Goal: Find specific page/section: Locate a particular part of the current website

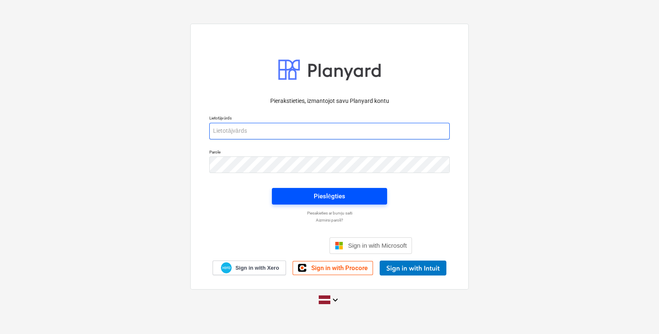
type input "[EMAIL_ADDRESS][DOMAIN_NAME]"
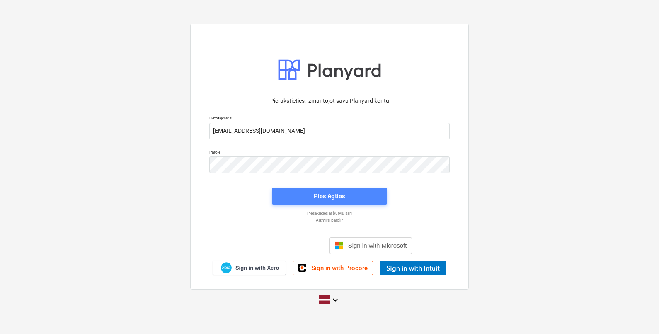
click at [336, 195] on div "Pieslēgties" at bounding box center [330, 196] width 32 height 11
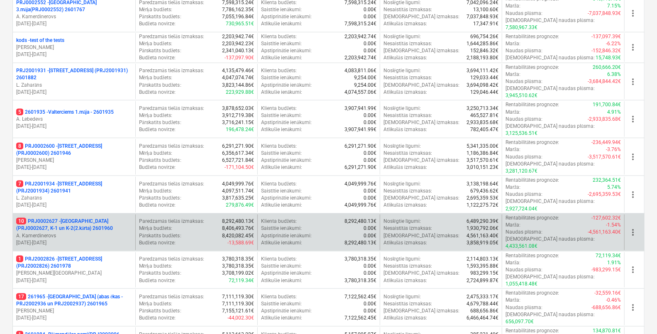
scroll to position [363, 0]
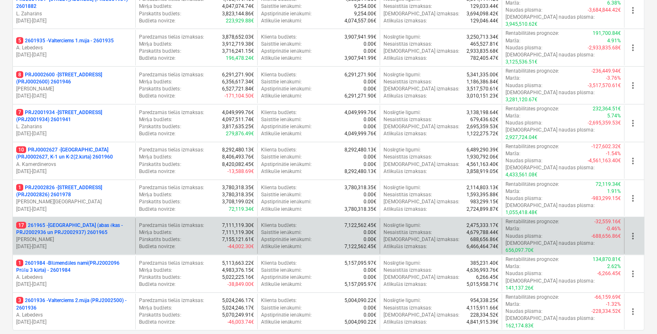
click at [85, 222] on p "17 261965 - Nīcgales iela (abas ēkas - PRJ2002936 un PRJ2002937) 2601965" at bounding box center [74, 229] width 116 height 14
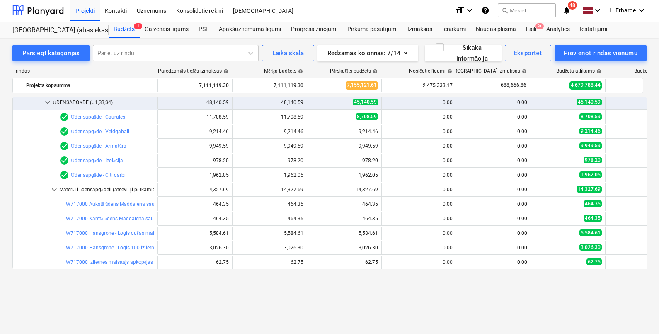
scroll to position [41, 0]
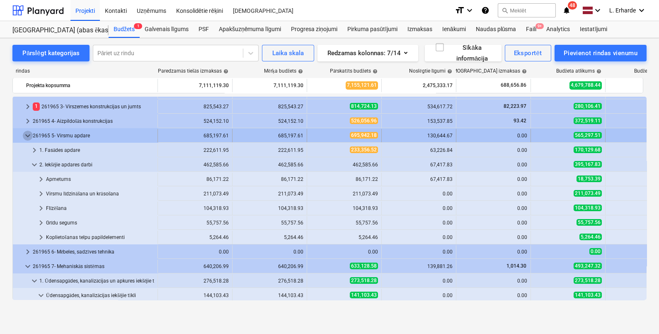
click at [27, 134] on span "keyboard_arrow_down" at bounding box center [28, 136] width 10 height 10
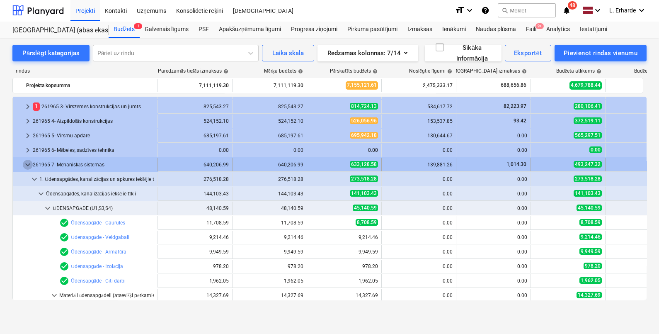
click at [24, 162] on span "keyboard_arrow_down" at bounding box center [28, 165] width 10 height 10
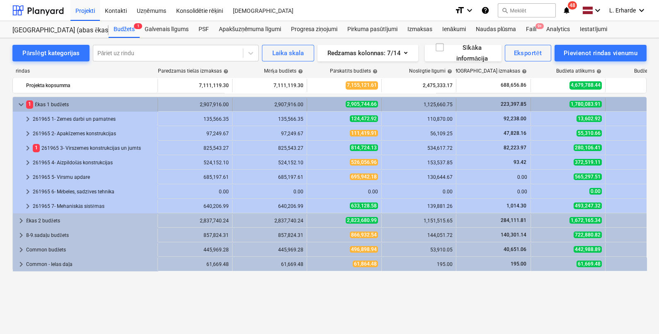
click at [22, 102] on span "keyboard_arrow_down" at bounding box center [21, 105] width 10 height 10
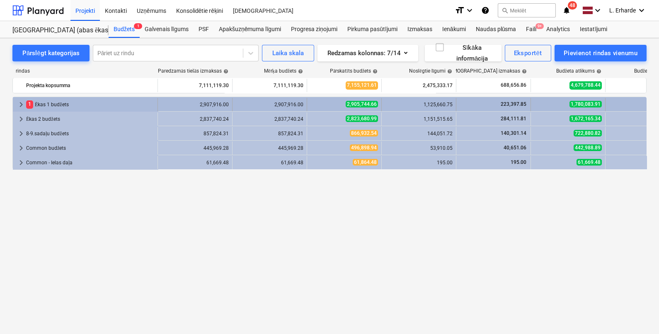
click at [22, 101] on span "keyboard_arrow_right" at bounding box center [21, 105] width 10 height 10
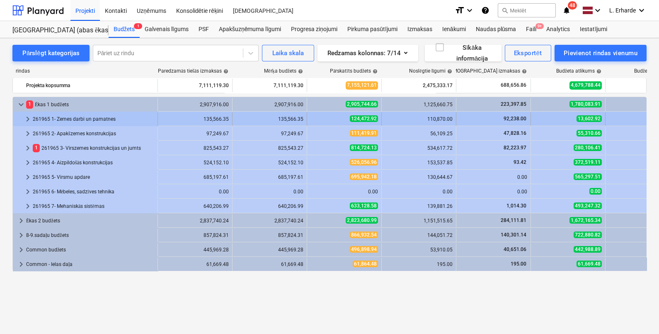
click at [27, 118] on span "keyboard_arrow_right" at bounding box center [28, 119] width 10 height 10
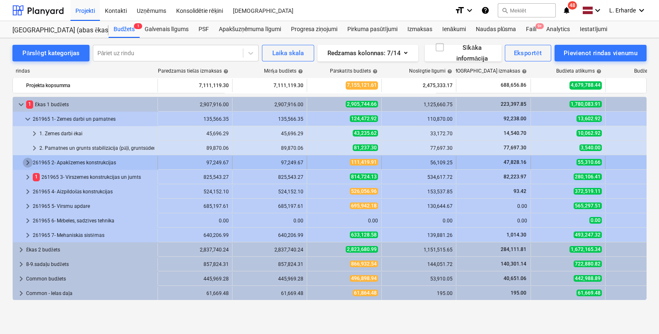
click at [27, 160] on span "keyboard_arrow_right" at bounding box center [28, 163] width 10 height 10
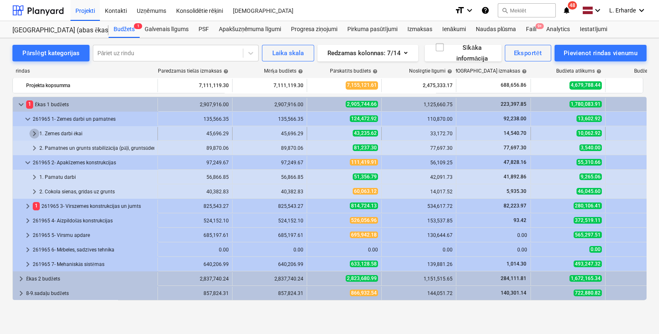
click at [34, 129] on span "keyboard_arrow_right" at bounding box center [34, 134] width 10 height 10
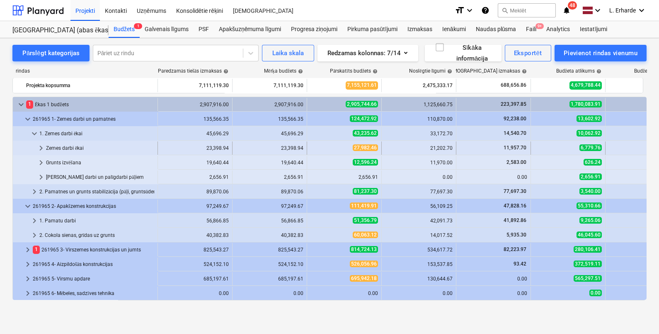
click at [41, 146] on span "keyboard_arrow_right" at bounding box center [41, 148] width 10 height 10
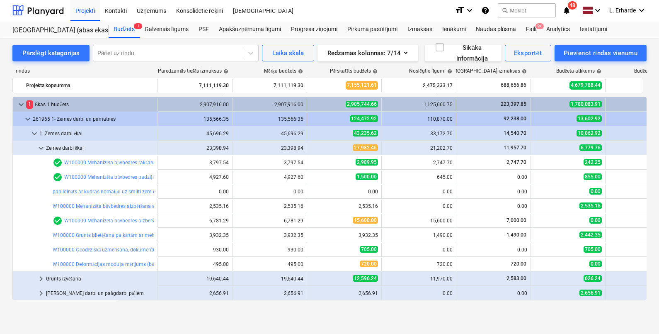
click at [41, 146] on span "keyboard_arrow_down" at bounding box center [41, 148] width 10 height 10
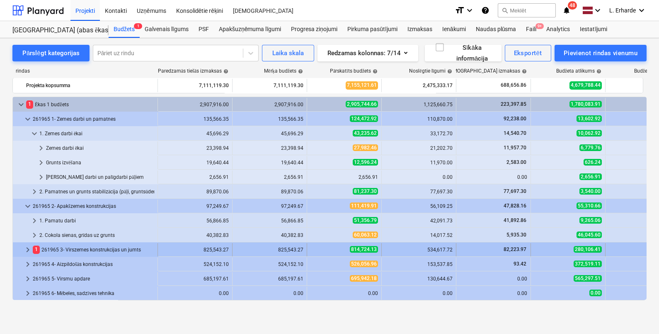
click at [26, 246] on span "keyboard_arrow_right" at bounding box center [28, 250] width 10 height 10
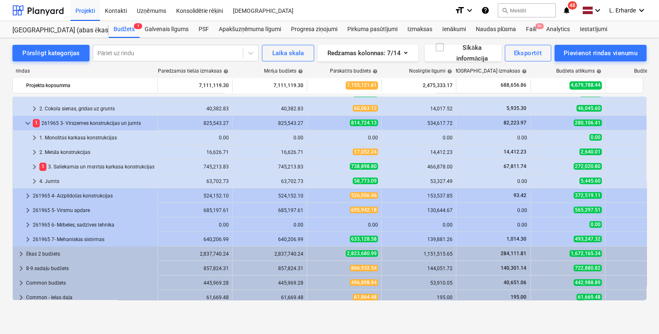
scroll to position [131, 0]
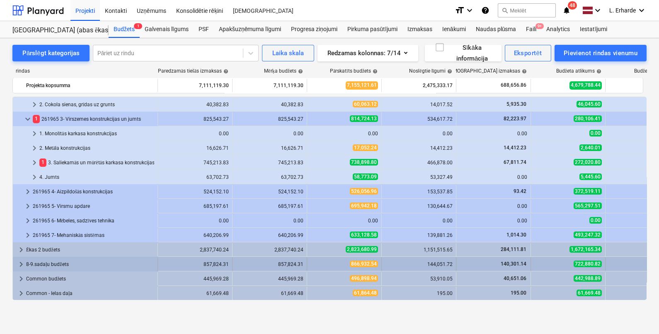
click at [19, 262] on span "keyboard_arrow_right" at bounding box center [21, 264] width 10 height 10
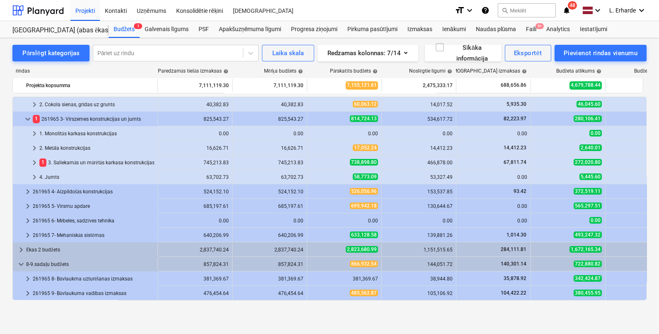
scroll to position [159, 0]
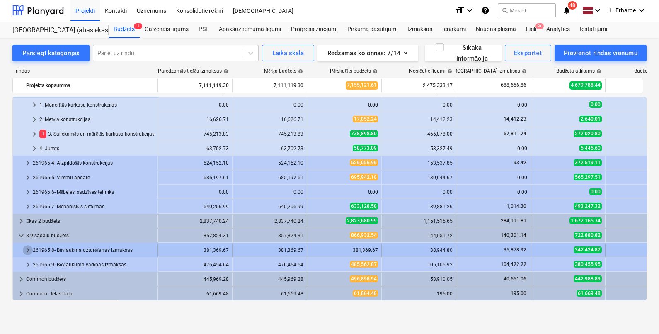
click at [28, 249] on span "keyboard_arrow_right" at bounding box center [28, 250] width 10 height 10
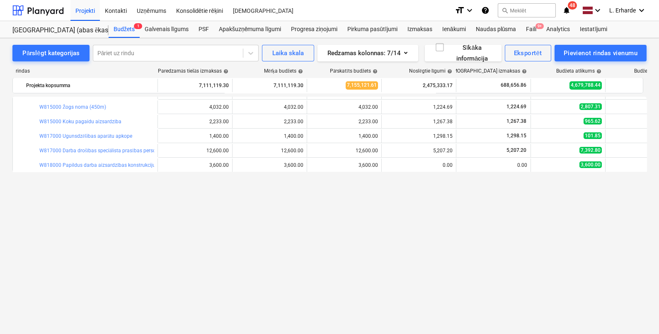
scroll to position [263, 0]
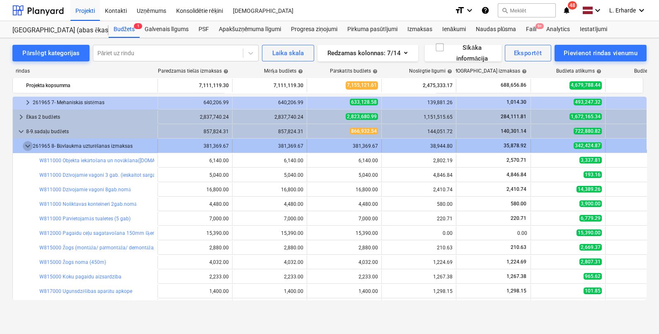
click at [28, 146] on span "keyboard_arrow_down" at bounding box center [28, 146] width 10 height 10
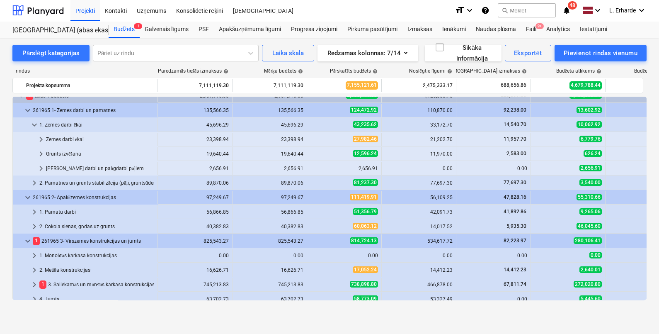
scroll to position [0, 0]
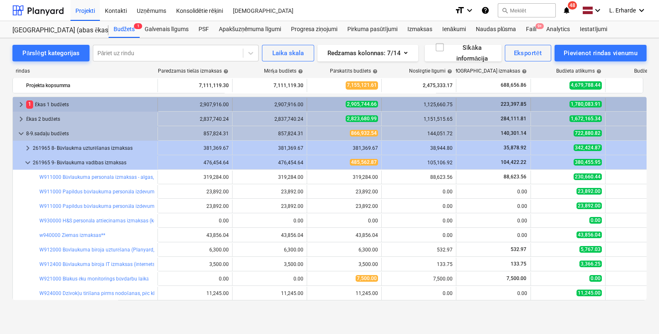
click at [19, 104] on span "keyboard_arrow_right" at bounding box center [21, 105] width 10 height 10
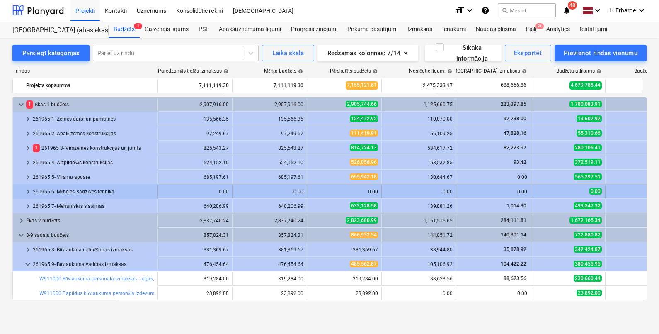
click at [27, 187] on span "keyboard_arrow_right" at bounding box center [28, 192] width 10 height 10
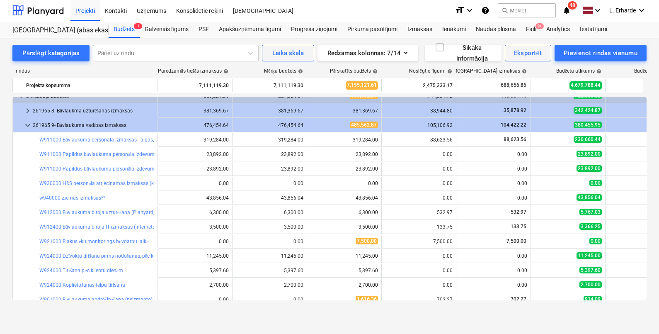
scroll to position [156, 0]
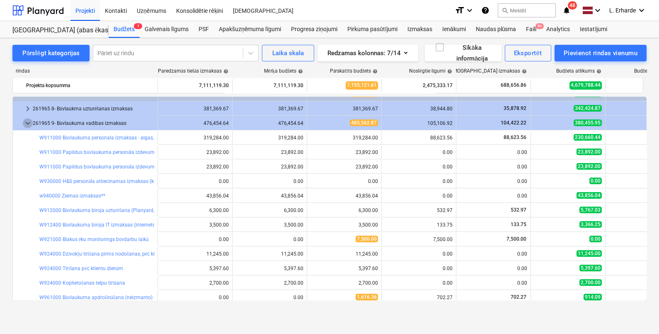
click at [27, 123] on span "keyboard_arrow_down" at bounding box center [28, 123] width 10 height 10
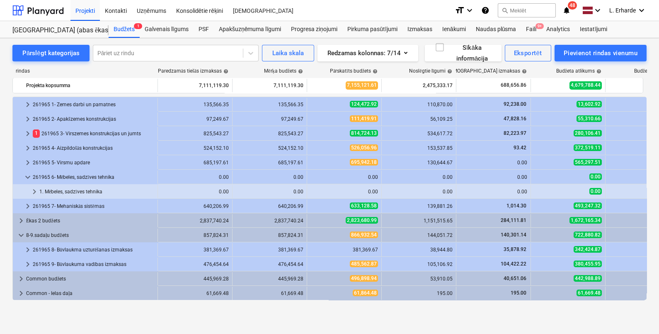
scroll to position [15, 0]
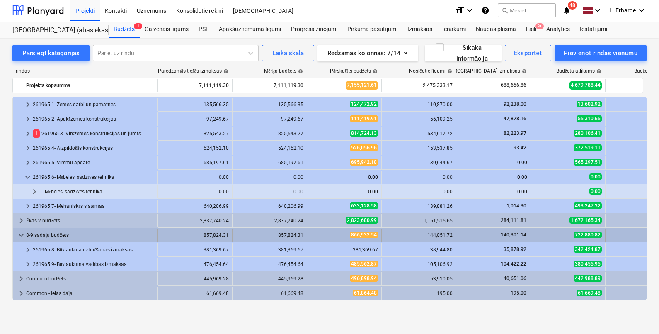
click at [20, 235] on span "keyboard_arrow_down" at bounding box center [21, 235] width 10 height 10
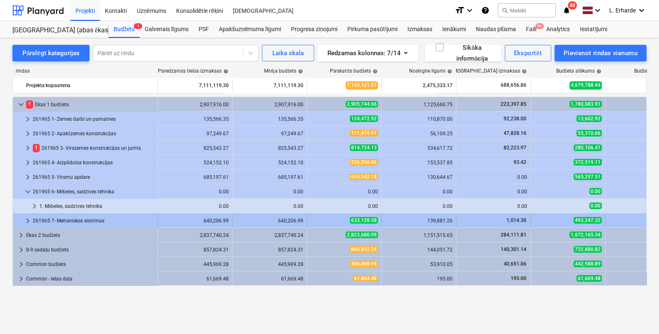
scroll to position [0, 0]
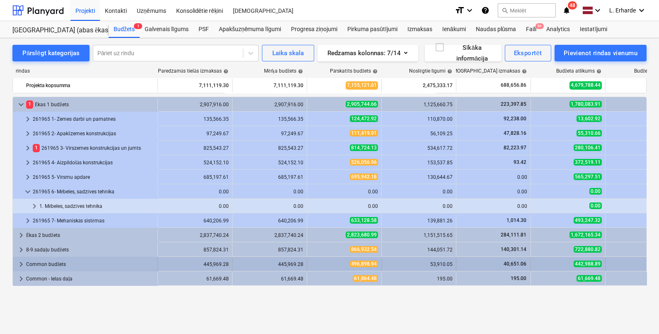
click at [19, 262] on span "keyboard_arrow_right" at bounding box center [21, 264] width 10 height 10
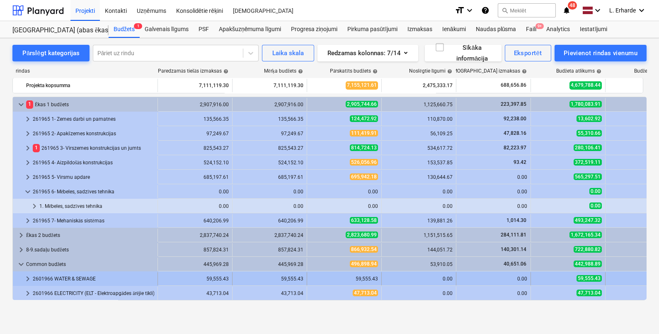
click at [24, 277] on span "keyboard_arrow_right" at bounding box center [28, 279] width 10 height 10
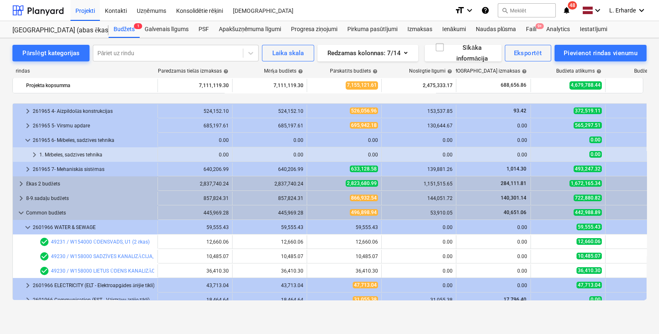
scroll to position [87, 0]
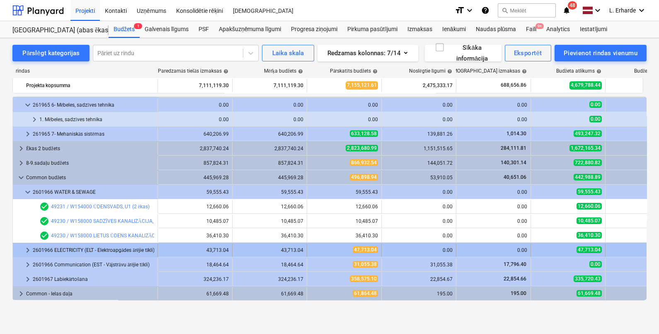
click at [28, 249] on span "keyboard_arrow_right" at bounding box center [28, 250] width 10 height 10
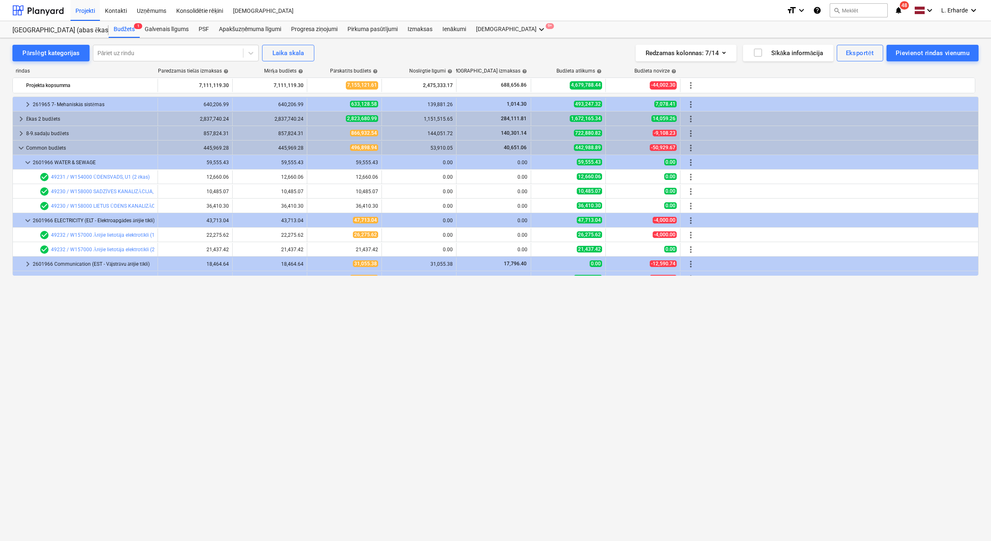
scroll to position [0, 0]
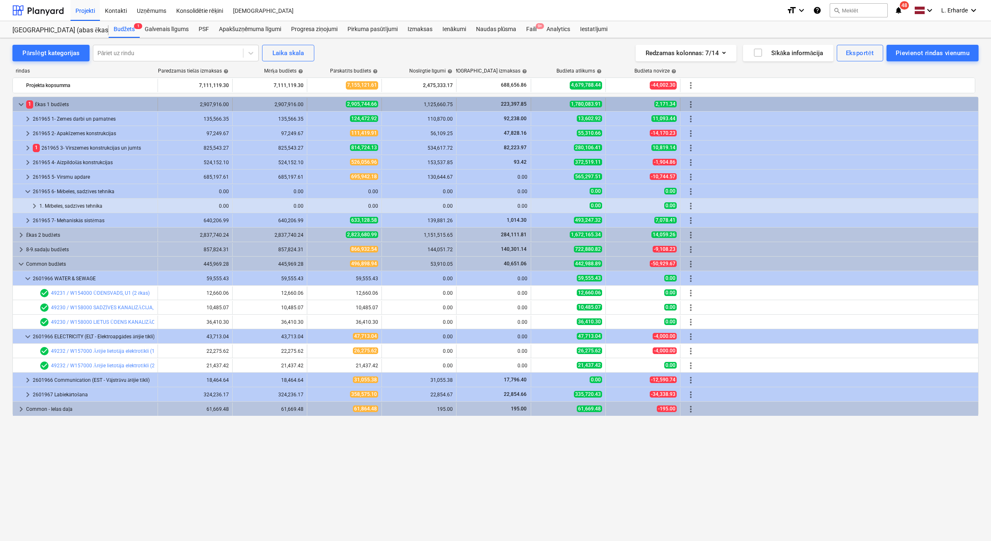
click at [17, 102] on span "keyboard_arrow_down" at bounding box center [21, 105] width 10 height 10
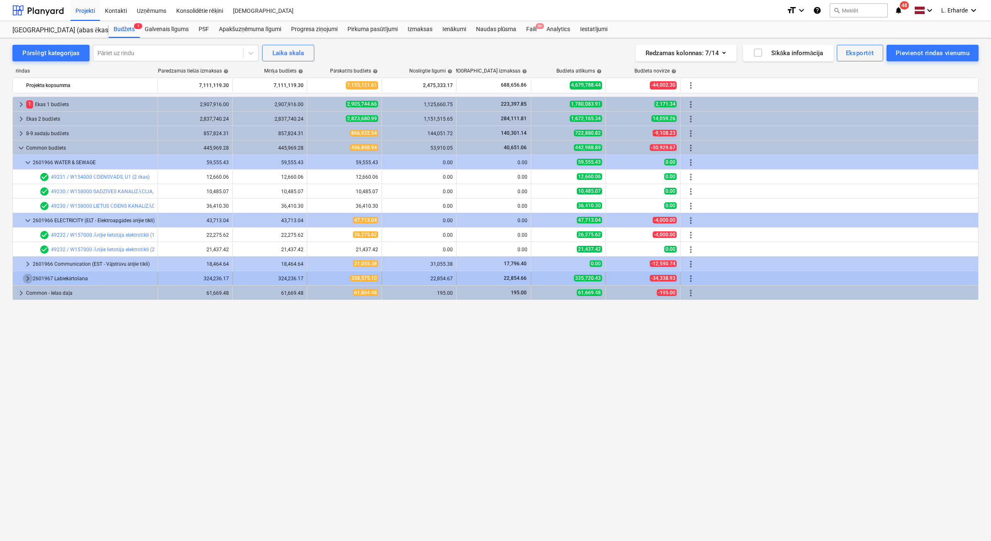
click at [27, 278] on span "keyboard_arrow_right" at bounding box center [28, 279] width 10 height 10
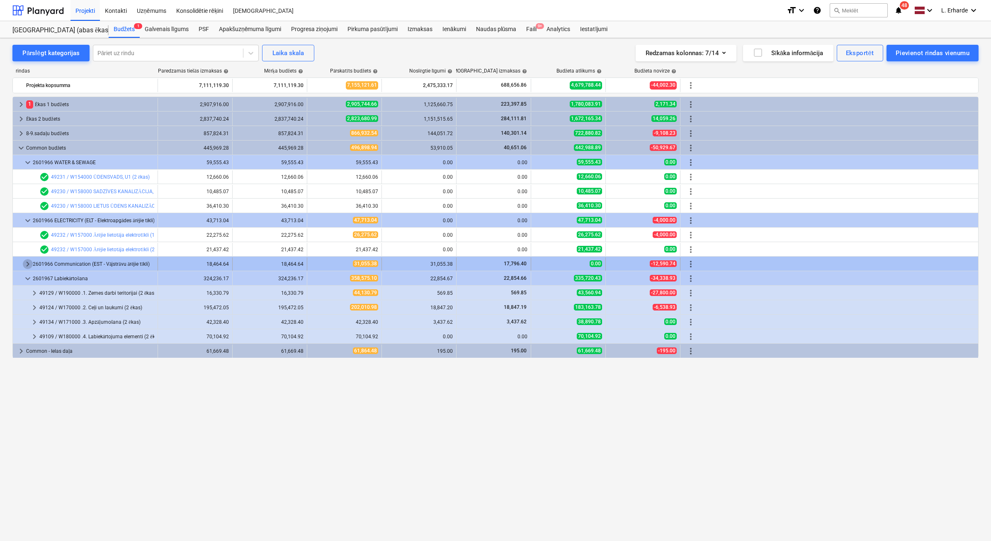
click at [26, 260] on span "keyboard_arrow_right" at bounding box center [28, 264] width 10 height 10
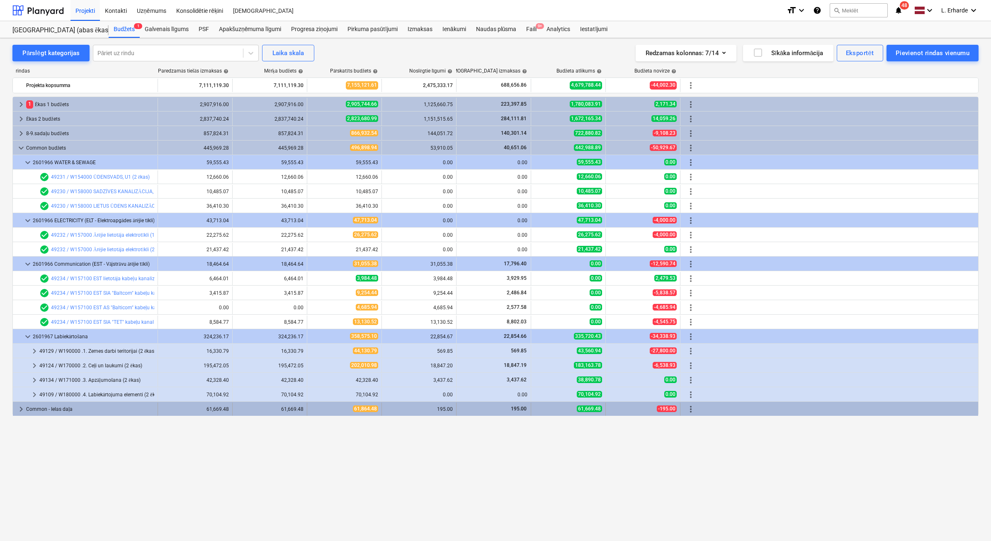
click at [21, 333] on span "keyboard_arrow_right" at bounding box center [21, 409] width 10 height 10
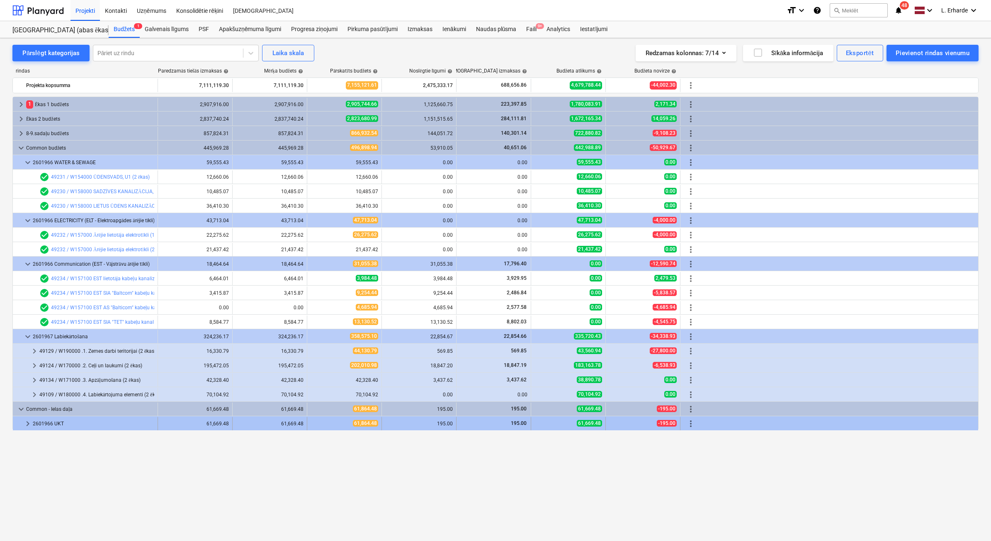
click at [26, 333] on span "keyboard_arrow_right" at bounding box center [28, 424] width 10 height 10
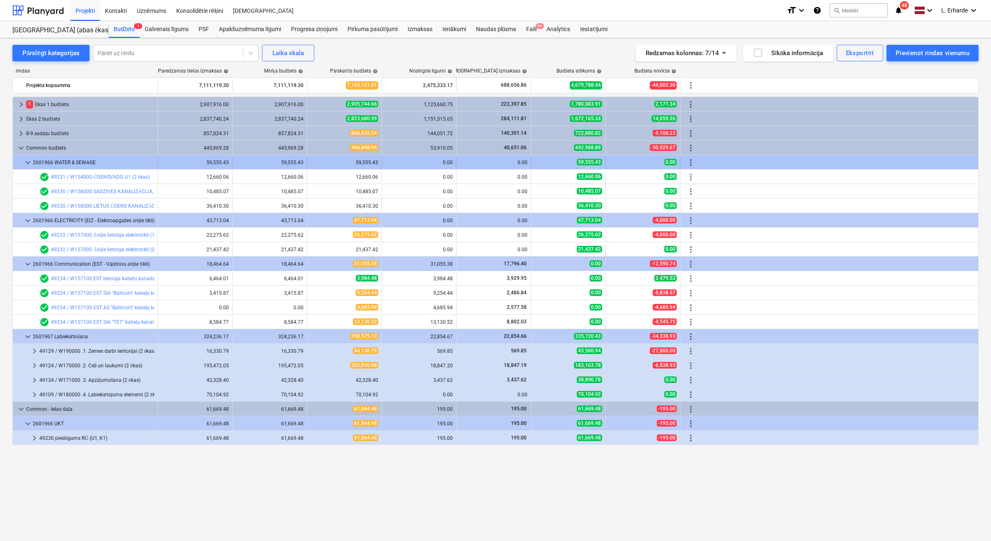
click at [24, 162] on span "keyboard_arrow_down" at bounding box center [28, 163] width 10 height 10
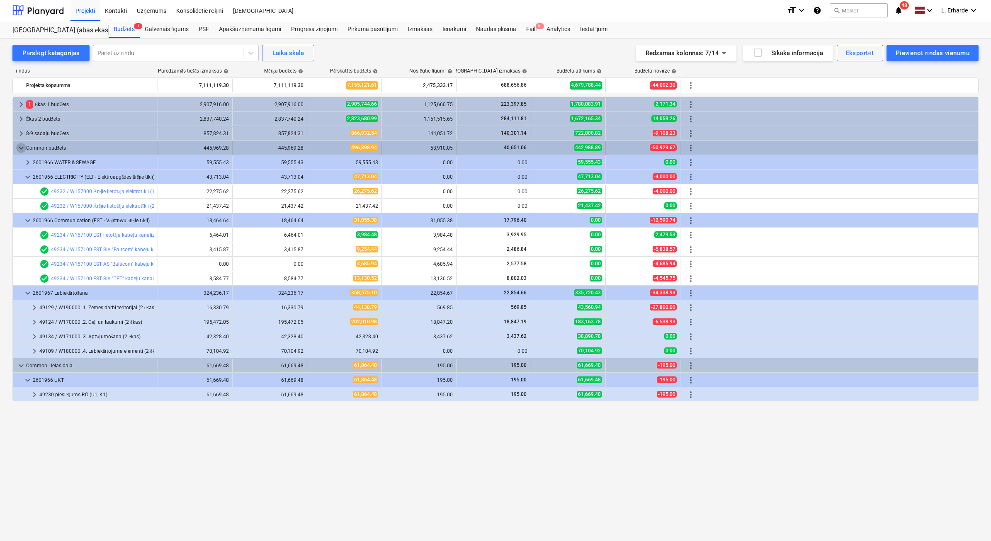
click at [17, 148] on span "keyboard_arrow_down" at bounding box center [21, 148] width 10 height 10
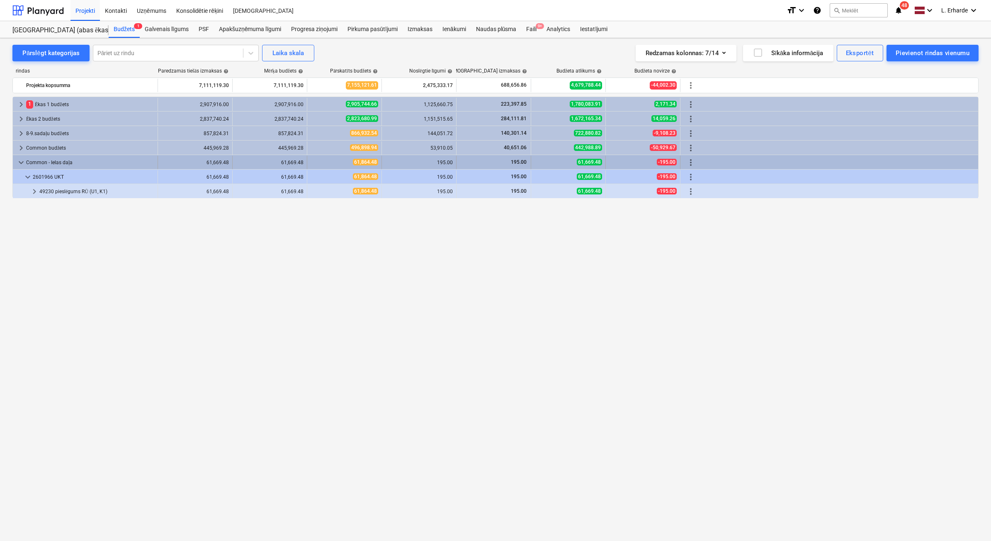
click at [14, 162] on div "keyboard_arrow_down Common - Ielas daļa" at bounding box center [85, 162] width 145 height 13
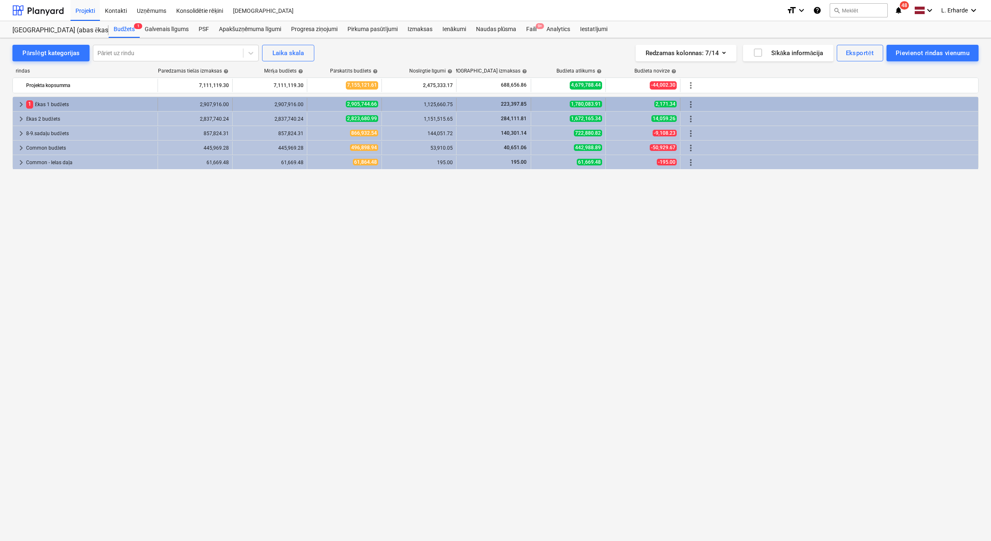
click at [18, 104] on span "keyboard_arrow_right" at bounding box center [21, 105] width 10 height 10
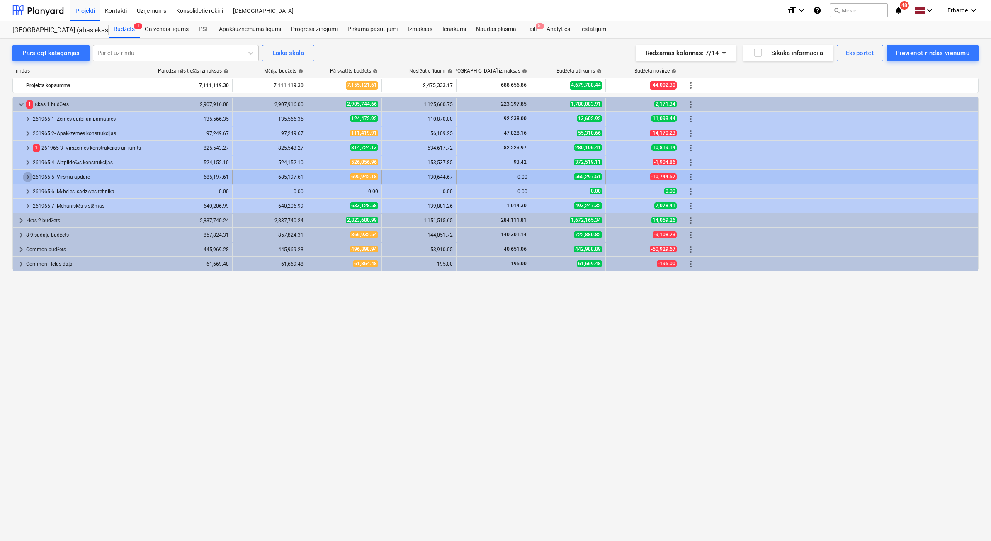
click at [30, 177] on span "keyboard_arrow_right" at bounding box center [28, 177] width 10 height 10
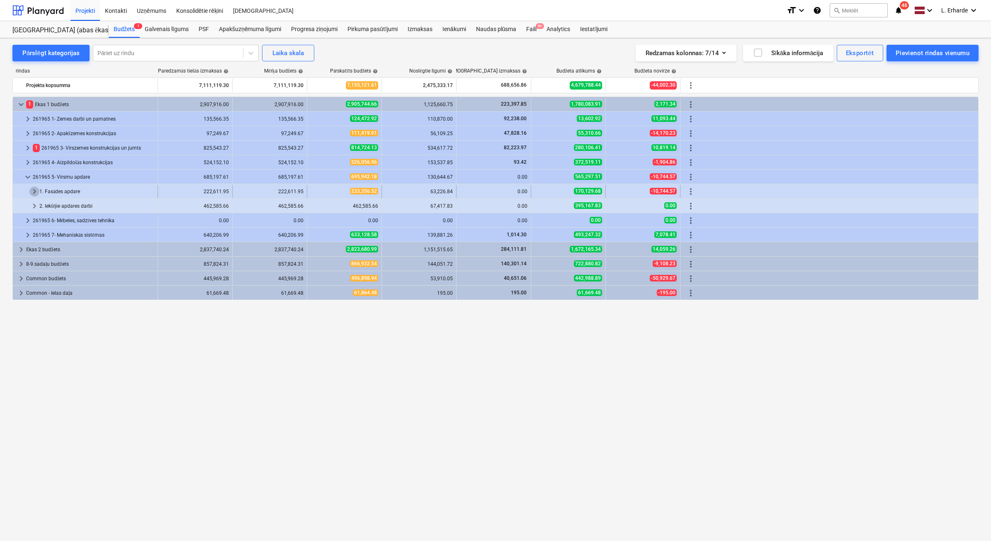
click at [36, 193] on span "keyboard_arrow_right" at bounding box center [34, 192] width 10 height 10
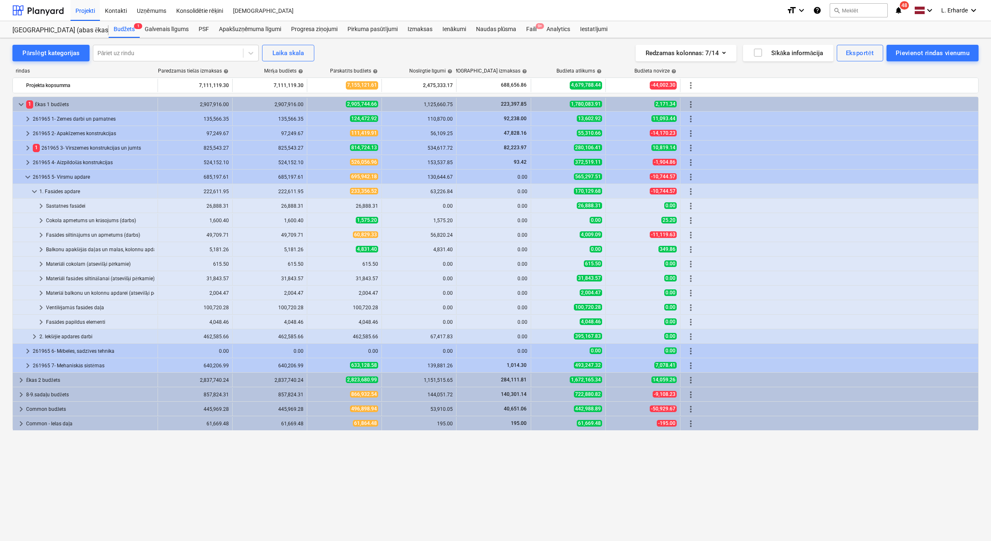
click at [34, 190] on span "keyboard_arrow_down" at bounding box center [34, 192] width 10 height 10
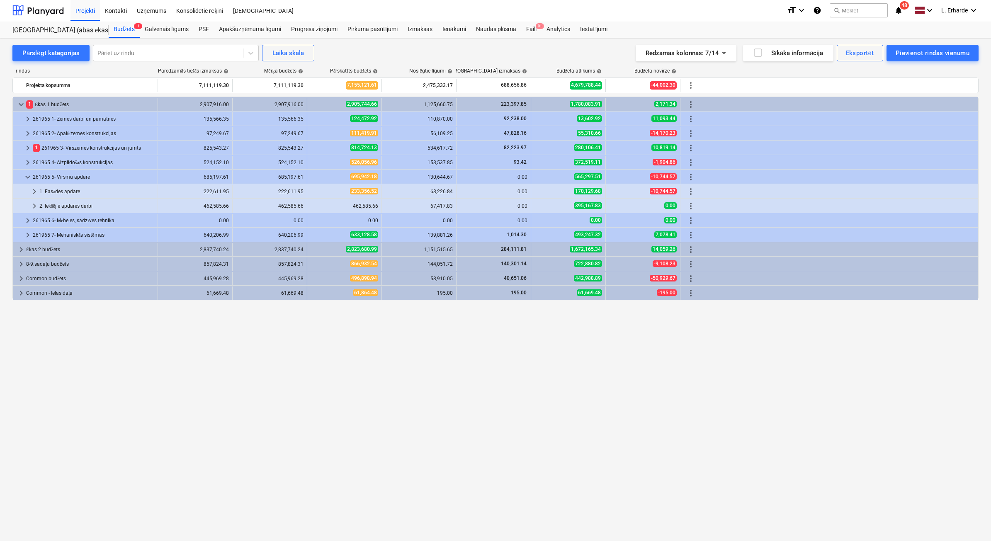
click at [34, 190] on span "keyboard_arrow_right" at bounding box center [34, 192] width 10 height 10
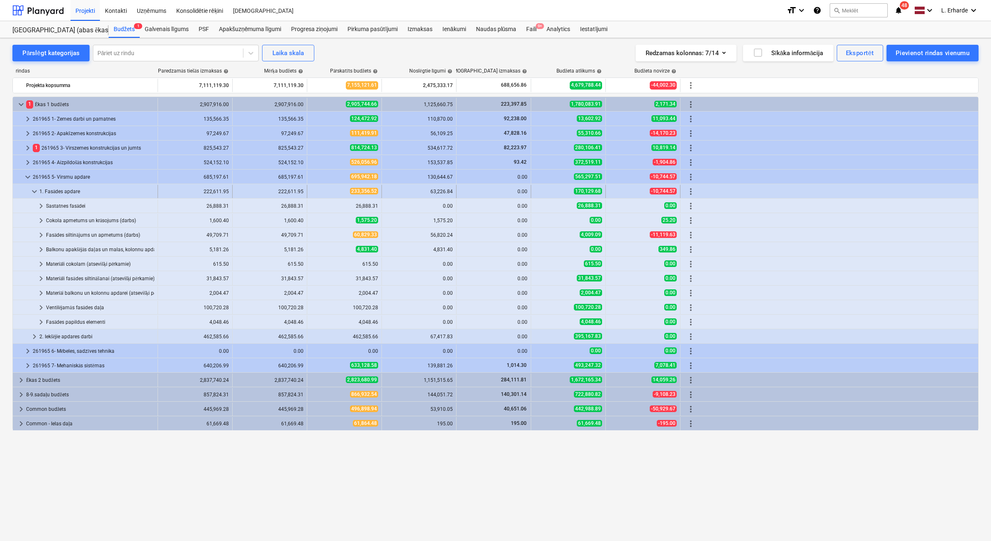
click at [34, 192] on span "keyboard_arrow_down" at bounding box center [34, 192] width 10 height 10
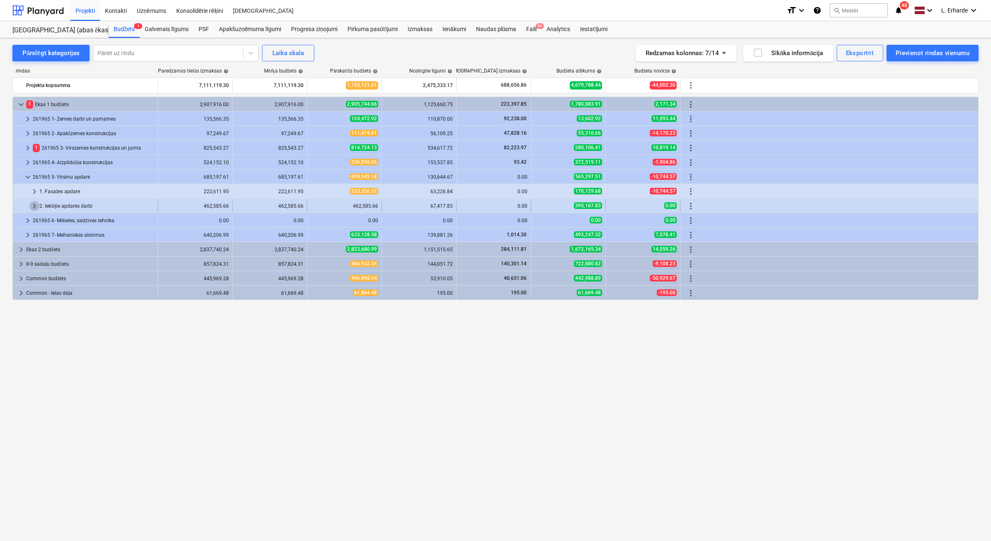
click at [34, 204] on span "keyboard_arrow_right" at bounding box center [34, 206] width 10 height 10
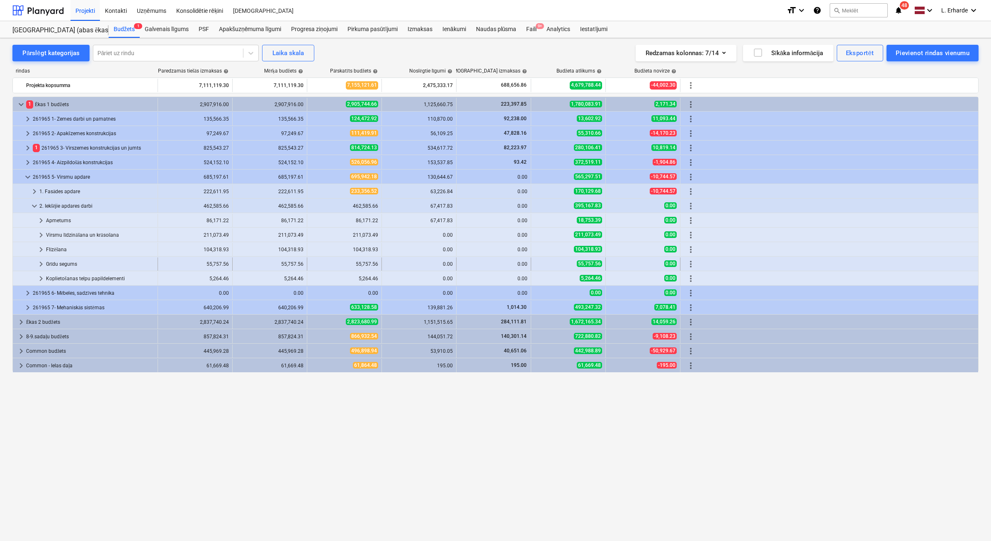
click at [41, 264] on span "keyboard_arrow_right" at bounding box center [41, 264] width 10 height 10
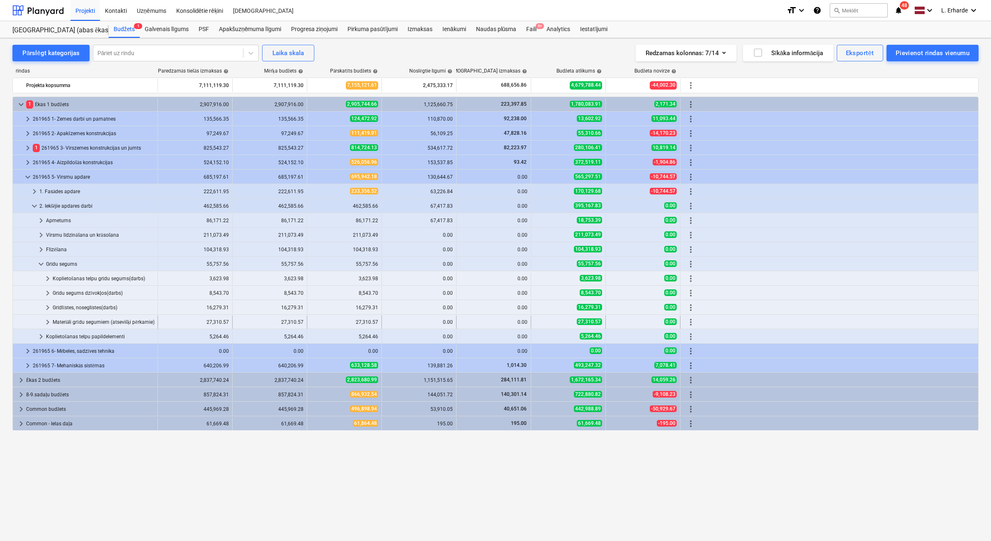
click at [49, 323] on span "keyboard_arrow_right" at bounding box center [48, 322] width 10 height 10
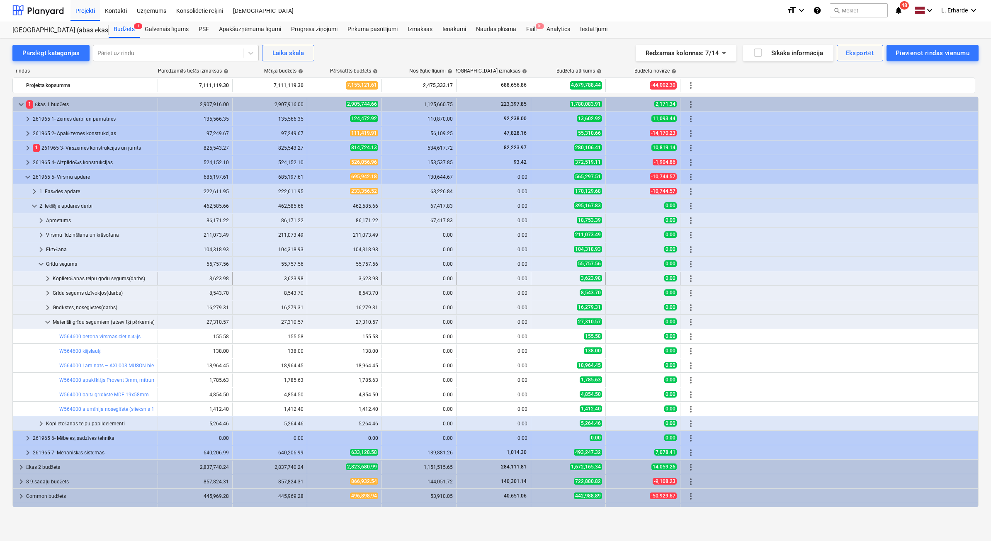
click at [46, 277] on span "keyboard_arrow_right" at bounding box center [48, 279] width 10 height 10
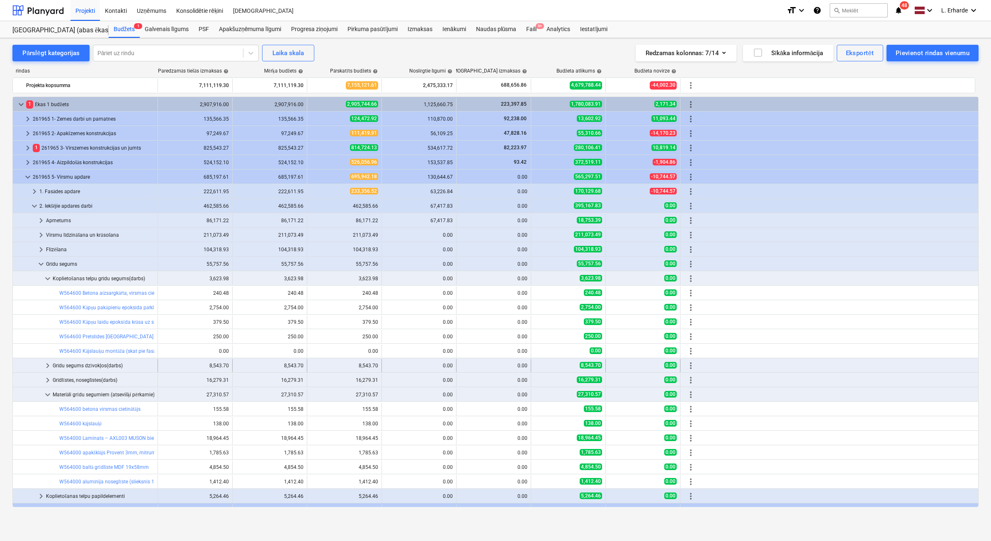
click at [48, 333] on span "keyboard_arrow_right" at bounding box center [48, 366] width 10 height 10
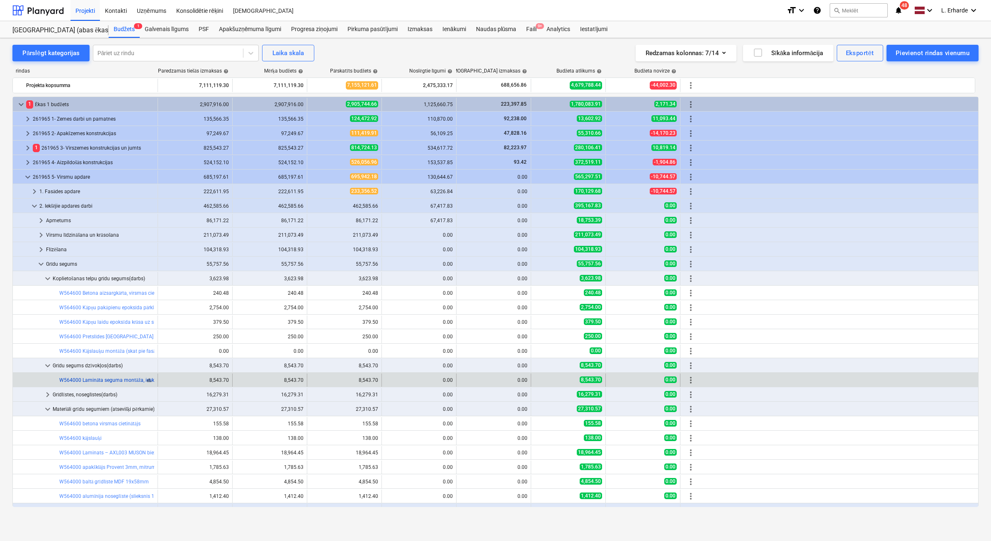
click at [128, 333] on link "W564000 Lamināta seguma montāža, ieskaitot apakšklāju" at bounding box center [124, 380] width 130 height 6
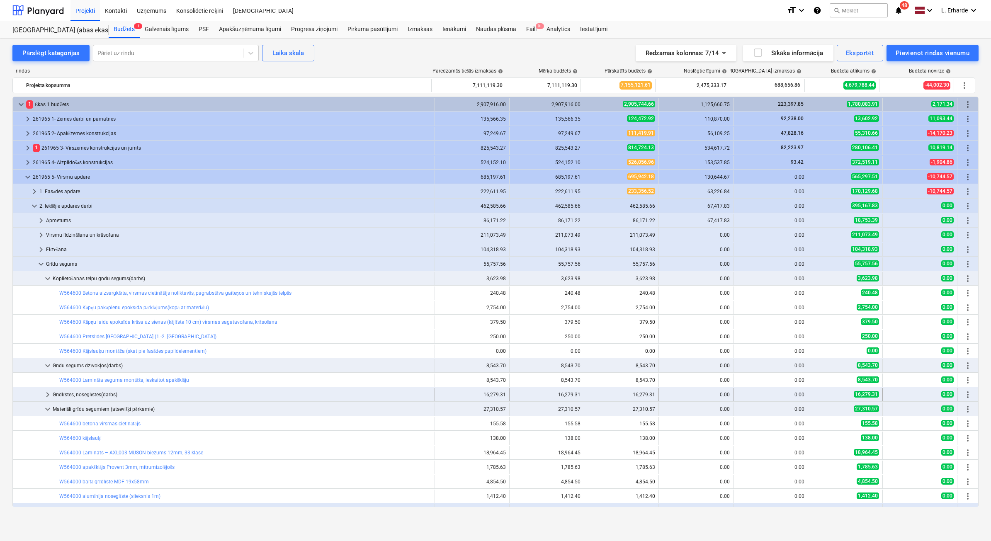
click at [46, 333] on span "keyboard_arrow_right" at bounding box center [48, 395] width 10 height 10
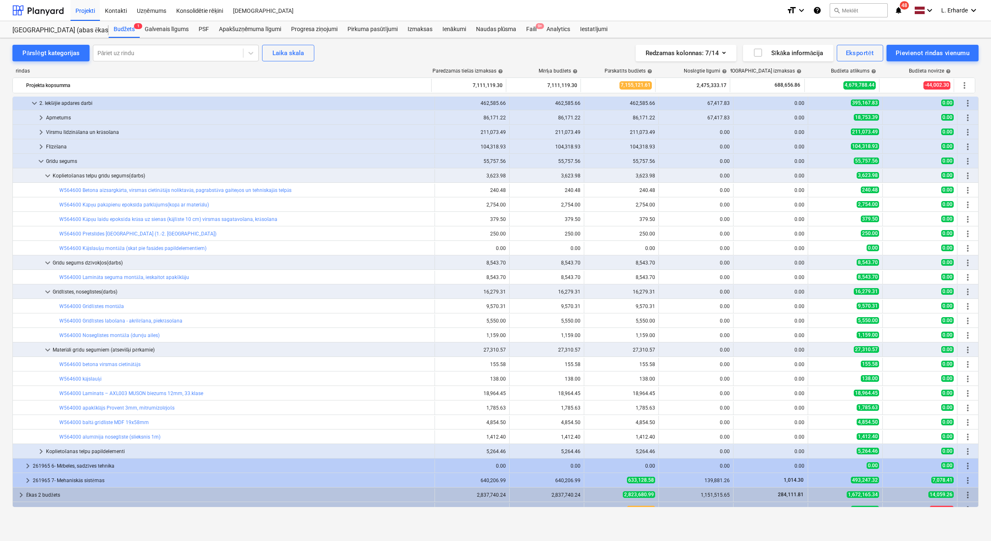
scroll to position [104, 0]
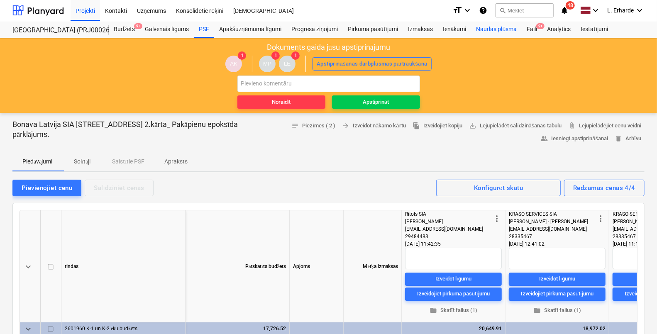
type textarea "x"
